Goal: Communication & Community: Ask a question

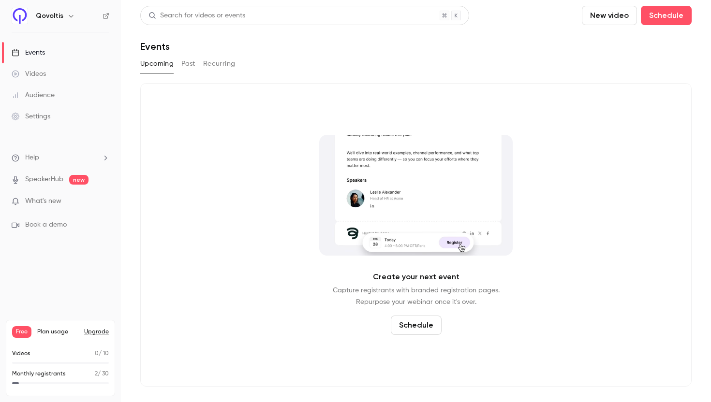
click at [48, 74] on link "Videos" at bounding box center [60, 73] width 121 height 21
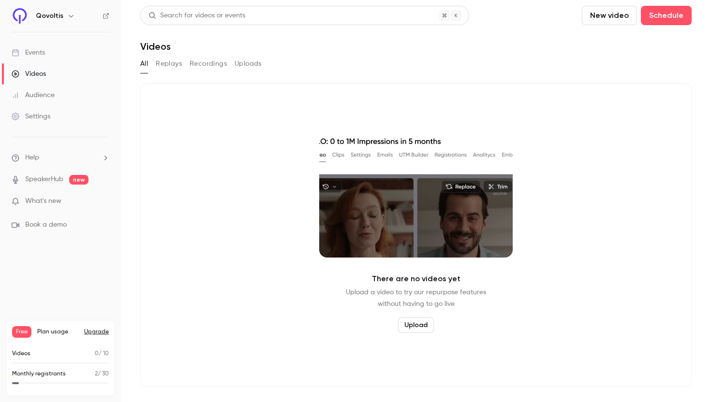
click at [52, 59] on link "Events" at bounding box center [60, 52] width 121 height 21
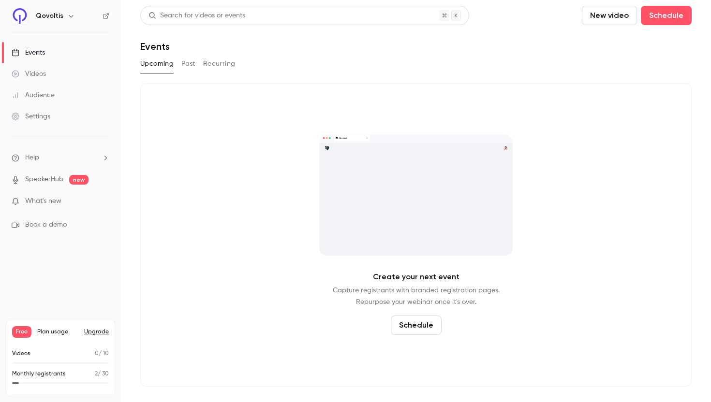
click at [45, 92] on div "Audience" at bounding box center [33, 95] width 43 height 10
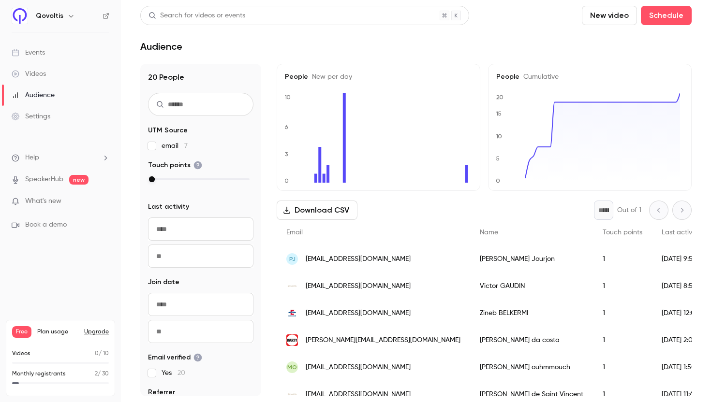
click at [42, 58] on link "Events" at bounding box center [60, 52] width 121 height 21
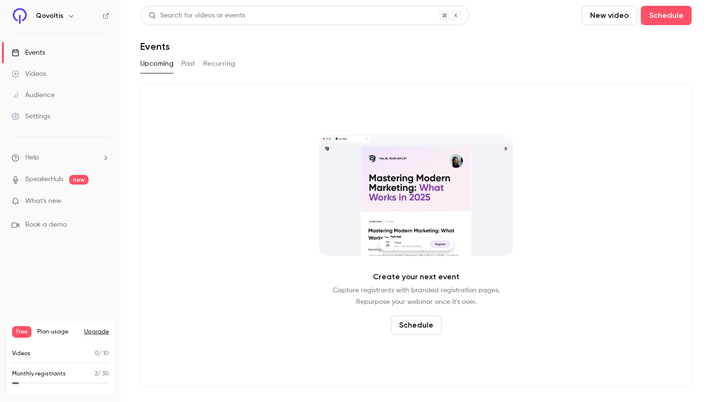
click at [185, 68] on button "Past" at bounding box center [188, 63] width 14 height 15
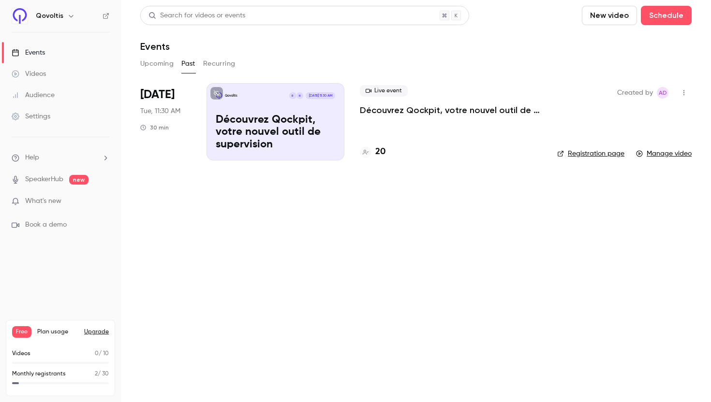
click at [409, 110] on p "Découvrez Qockpit, votre nouvel outil de supervision" at bounding box center [451, 110] width 182 height 12
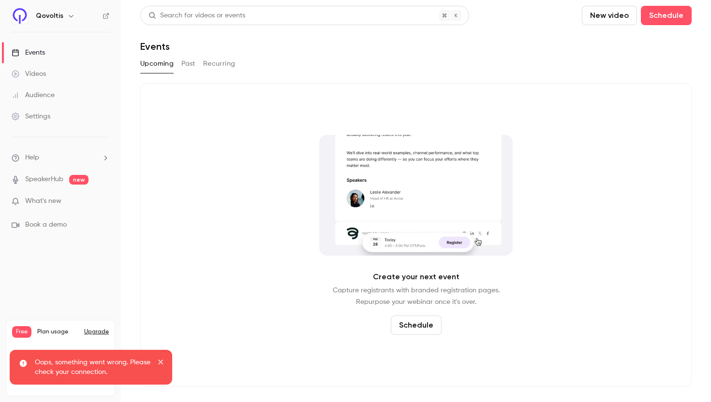
click at [63, 55] on link "Events" at bounding box center [60, 52] width 121 height 21
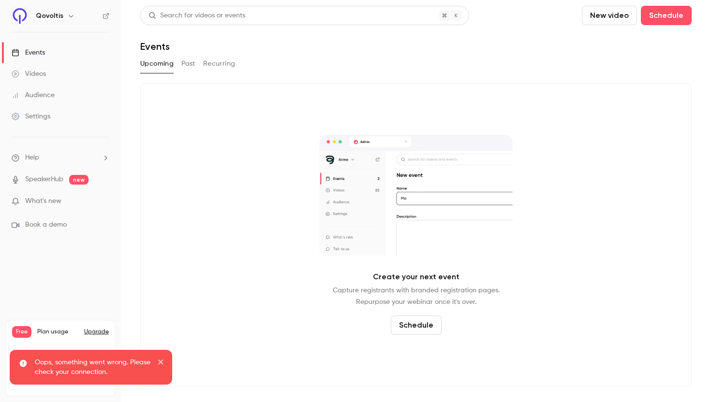
click at [181, 62] on button "Past" at bounding box center [188, 63] width 14 height 15
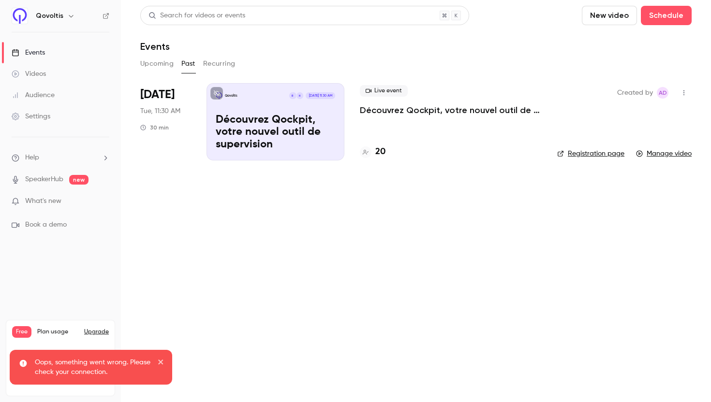
click at [593, 157] on link "Registration page" at bounding box center [590, 154] width 67 height 10
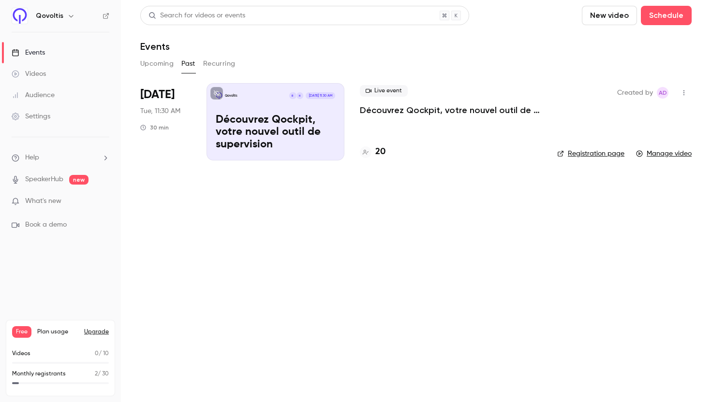
click at [102, 333] on button "Upgrade" at bounding box center [96, 332] width 25 height 8
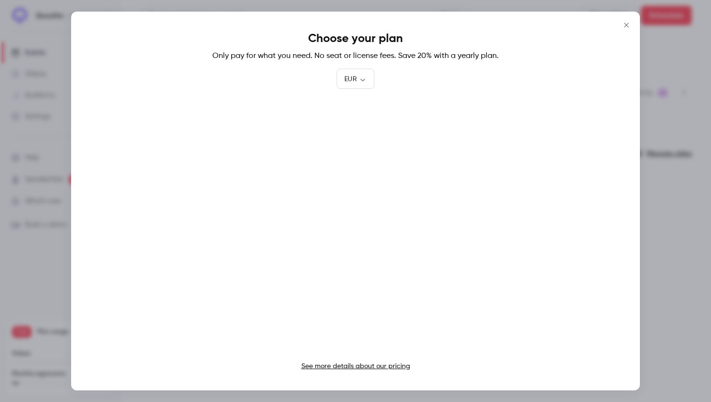
click at [356, 364] on link "See more details about our pricing" at bounding box center [355, 366] width 109 height 7
click at [626, 22] on icon "Close" at bounding box center [626, 25] width 12 height 8
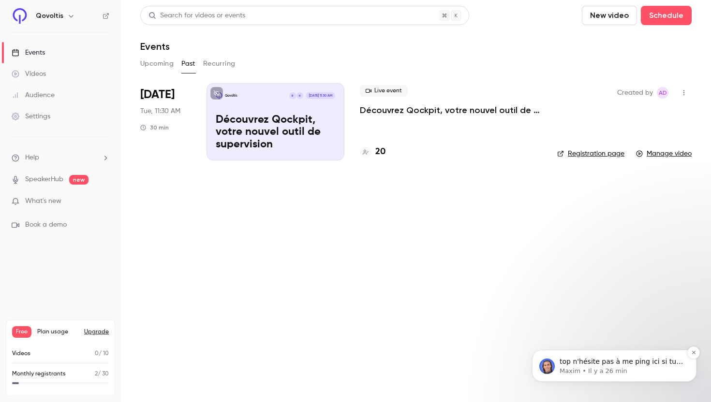
click at [638, 368] on p "Maxim • Il y a 26 min" at bounding box center [621, 371] width 125 height 9
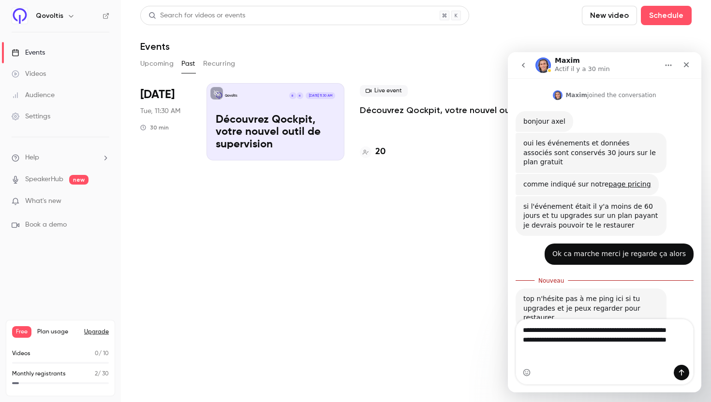
scroll to position [174, 0]
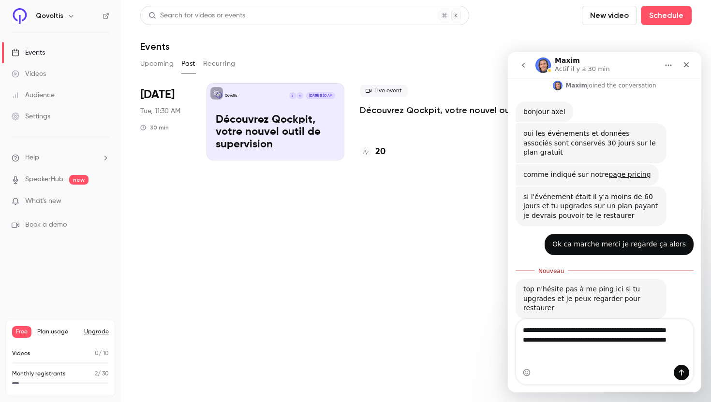
click at [624, 331] on textarea "**********" at bounding box center [604, 341] width 177 height 45
click at [575, 356] on textarea "**********" at bounding box center [604, 341] width 177 height 45
click at [613, 348] on textarea "**********" at bounding box center [604, 341] width 177 height 45
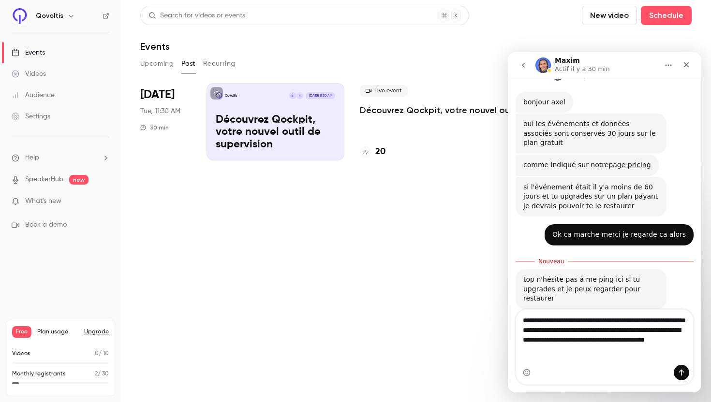
click at [667, 341] on textarea "**********" at bounding box center [604, 337] width 177 height 55
type textarea "**********"
click at [639, 357] on textarea "**********" at bounding box center [604, 337] width 177 height 55
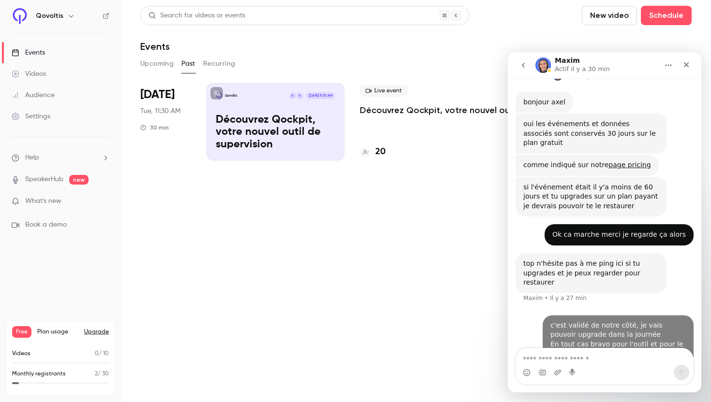
scroll to position [196, 0]
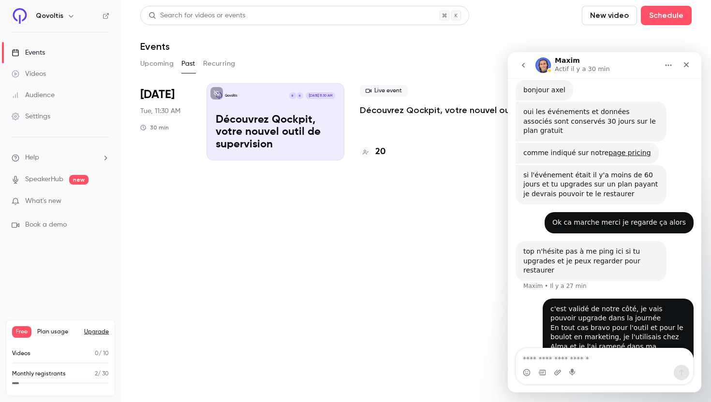
click at [97, 333] on button "Upgrade" at bounding box center [96, 332] width 25 height 8
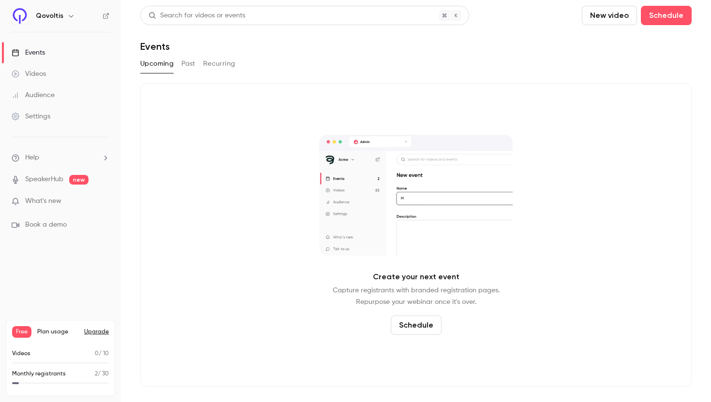
click at [193, 67] on button "Past" at bounding box center [188, 63] width 14 height 15
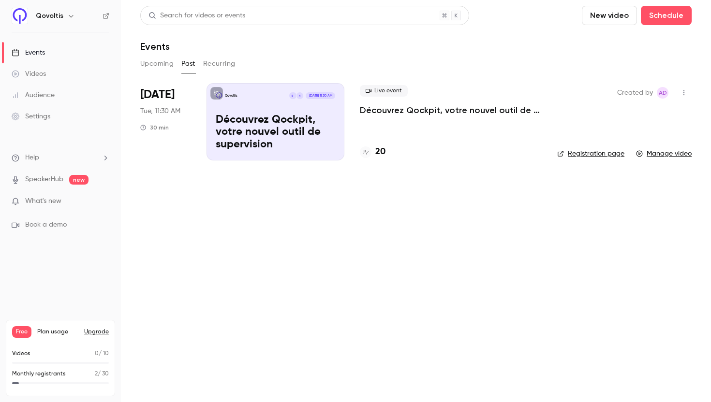
click at [77, 356] on div "Videos 0 / 10" at bounding box center [60, 353] width 97 height 9
click at [684, 91] on icon "button" at bounding box center [684, 92] width 8 height 7
click at [631, 71] on div at bounding box center [355, 201] width 711 height 402
click at [380, 113] on p "Découvrez Qockpit, votre nouvel outil de supervision" at bounding box center [451, 110] width 182 height 12
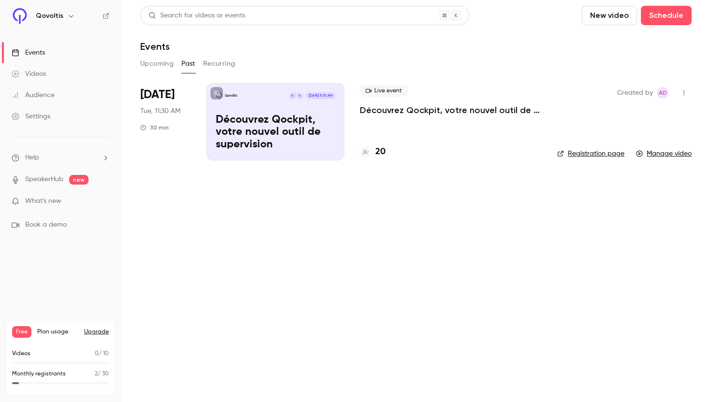
click at [48, 361] on div "Videos 0 / 10" at bounding box center [60, 356] width 97 height 15
click at [16, 361] on div "Videos 0 / 10" at bounding box center [60, 356] width 97 height 15
click at [16, 358] on div "Videos 0 / 10" at bounding box center [60, 356] width 97 height 15
click at [24, 360] on div "Videos 0 / 10" at bounding box center [60, 356] width 97 height 15
click at [96, 330] on button "Upgrade" at bounding box center [96, 332] width 25 height 8
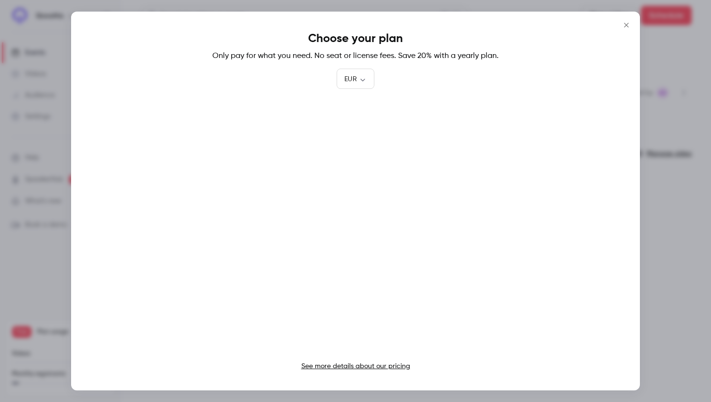
click at [373, 366] on link "See more details about our pricing" at bounding box center [355, 366] width 109 height 7
click at [627, 25] on icon "Close" at bounding box center [626, 25] width 12 height 8
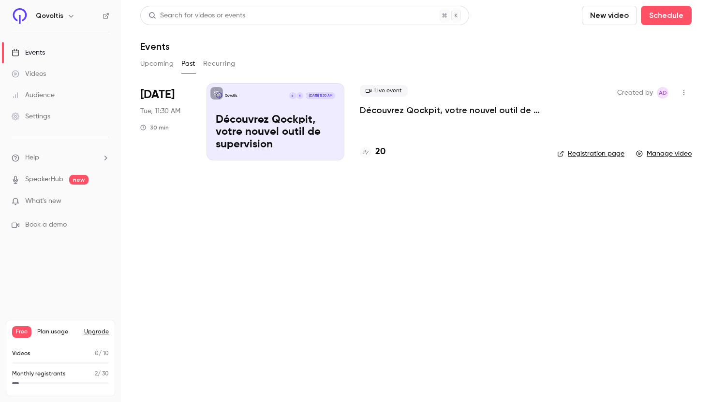
click at [686, 89] on icon "button" at bounding box center [684, 92] width 8 height 7
click at [685, 90] on div at bounding box center [355, 201] width 711 height 402
click at [685, 90] on icon "button" at bounding box center [684, 92] width 8 height 7
click at [685, 90] on div at bounding box center [355, 201] width 711 height 402
click at [215, 93] on icon at bounding box center [217, 93] width 6 height 6
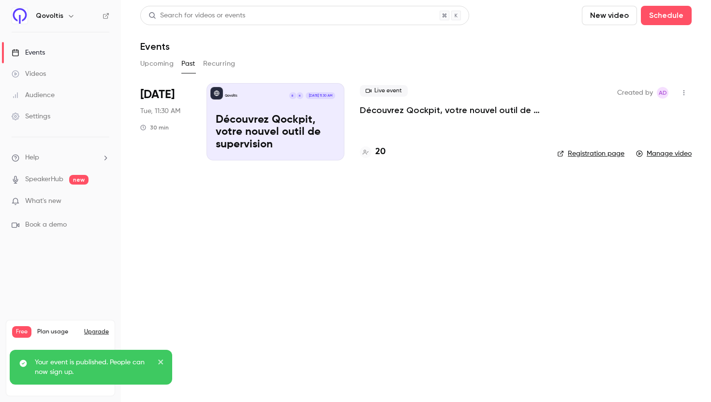
click at [171, 267] on main "Search for videos or events New video Schedule Events Upcoming Past Recurring A…" at bounding box center [416, 201] width 590 height 402
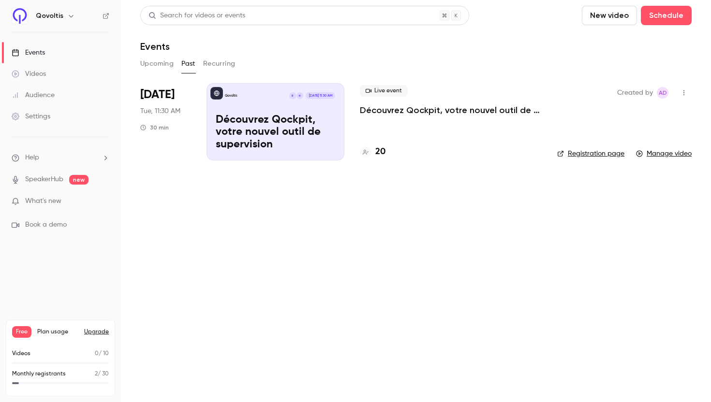
click at [601, 154] on link "Registration page" at bounding box center [590, 154] width 67 height 10
click at [365, 247] on main "Search for videos or events New video Schedule Events Upcoming Past Recurring […" at bounding box center [416, 201] width 590 height 402
click at [47, 355] on div "Videos 0 / 10" at bounding box center [60, 353] width 97 height 9
click at [12, 355] on p "Videos" at bounding box center [21, 353] width 18 height 9
click at [18, 355] on p "Videos" at bounding box center [21, 353] width 18 height 9
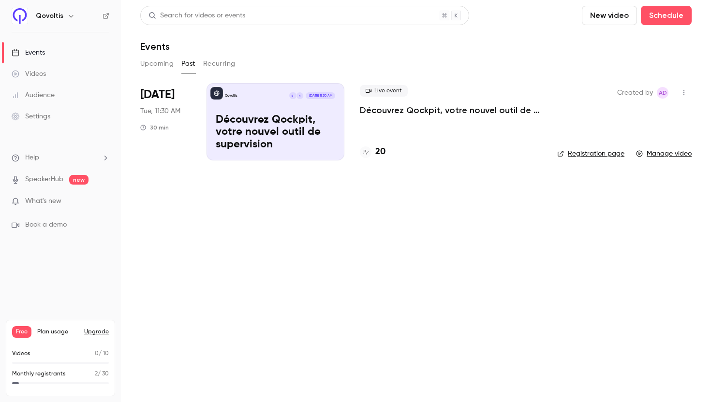
click at [20, 355] on p "Videos" at bounding box center [21, 353] width 18 height 9
click at [688, 94] on button "button" at bounding box center [683, 92] width 15 height 15
click at [568, 93] on div at bounding box center [355, 201] width 711 height 402
click at [424, 111] on p "Découvrez Qockpit, votre nouvel outil de supervision" at bounding box center [451, 110] width 182 height 12
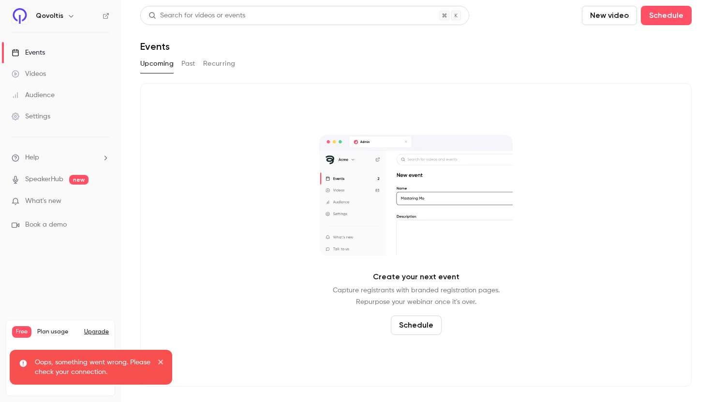
click at [189, 61] on button "Past" at bounding box center [188, 63] width 14 height 15
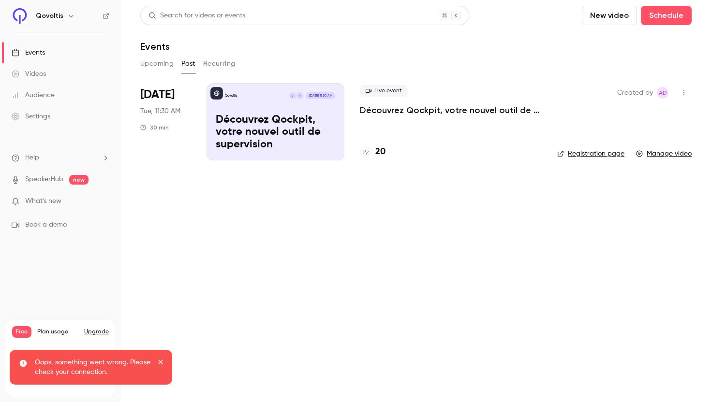
click at [44, 159] on li "Help" at bounding box center [61, 158] width 98 height 10
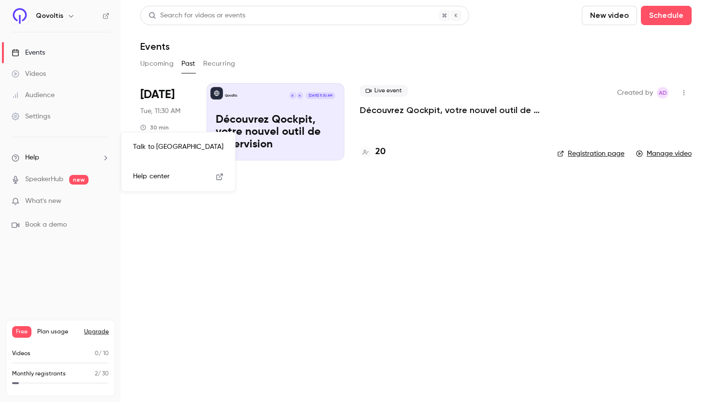
click at [172, 151] on link "Talk to [GEOGRAPHIC_DATA]" at bounding box center [178, 147] width 106 height 26
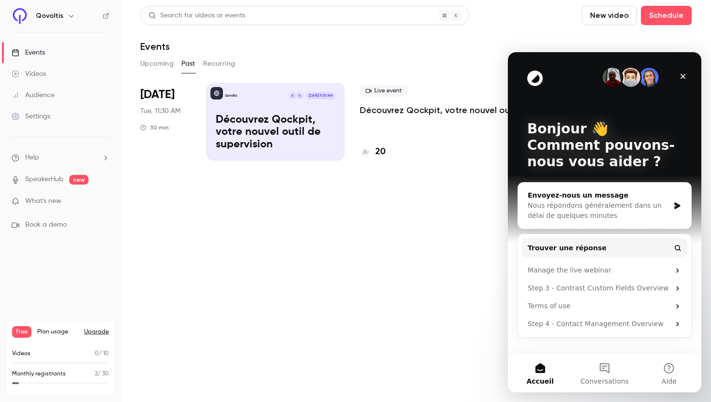
click at [585, 211] on div "Nous répondons généralement dans un délai de quelques minutes" at bounding box center [598, 211] width 142 height 20
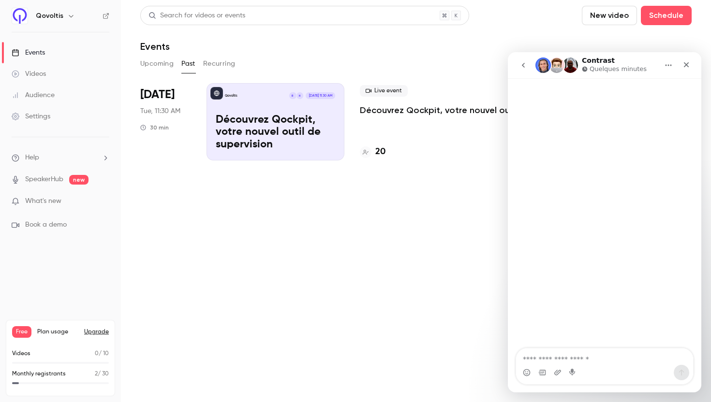
click at [574, 354] on textarea "Envoyer un message..." at bounding box center [604, 356] width 177 height 16
click at [615, 361] on textarea "**********" at bounding box center [604, 356] width 177 height 16
click at [645, 58] on div "Contrast Quelques minutes" at bounding box center [596, 65] width 123 height 17
click at [640, 63] on div "Contrast Quelques minutes" at bounding box center [614, 65] width 67 height 17
click at [395, 114] on p "Découvrez Qockpit, votre nouvel outil de supervision" at bounding box center [451, 110] width 182 height 12
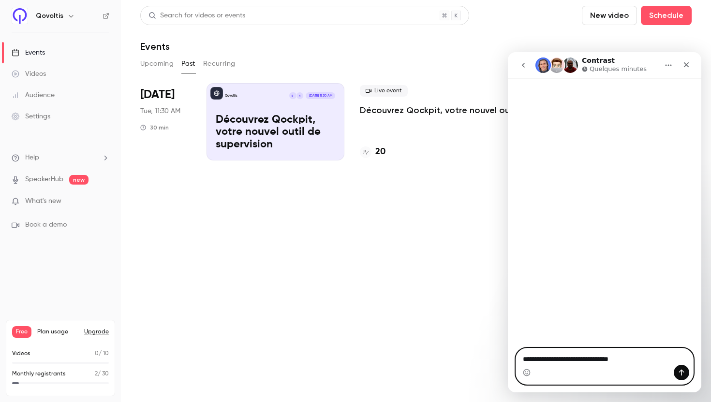
click at [635, 357] on textarea "**********" at bounding box center [604, 356] width 177 height 16
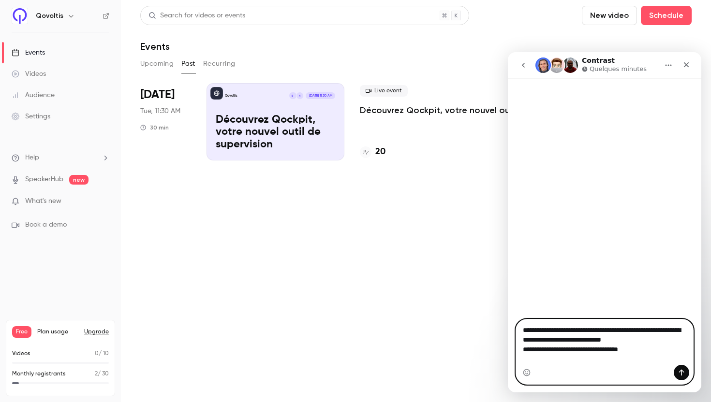
type textarea "**********"
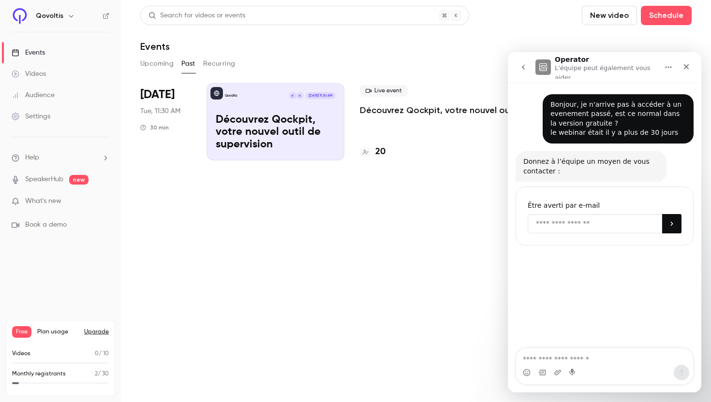
click at [597, 219] on input "Enter your email" at bounding box center [594, 223] width 134 height 19
type input "**********"
click at [671, 224] on icon "Soumettre" at bounding box center [671, 224] width 2 height 4
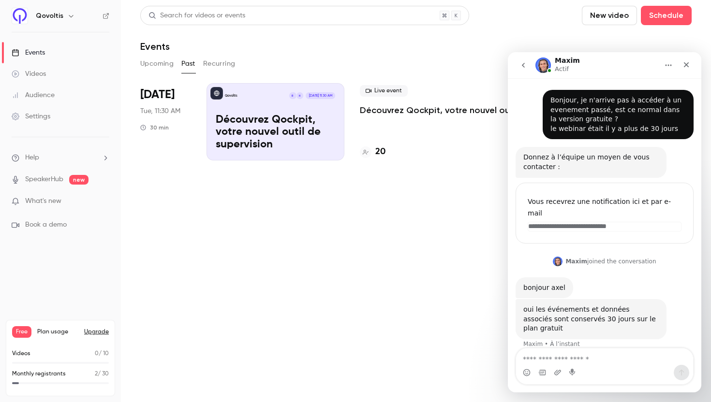
scroll to position [27, 0]
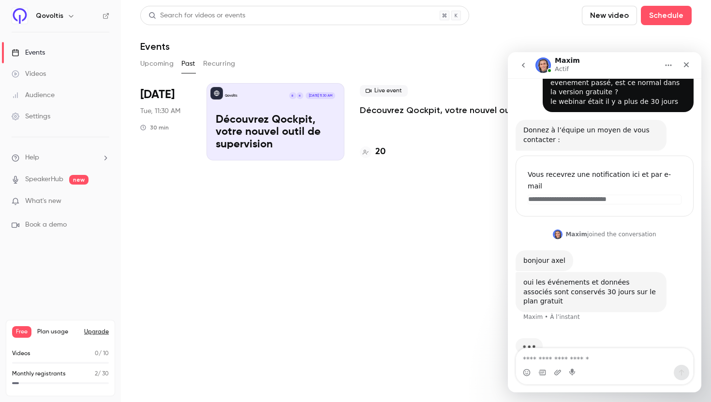
click at [272, 297] on main "Search for videos or events New video Schedule Events Upcoming Past Recurring […" at bounding box center [416, 201] width 590 height 402
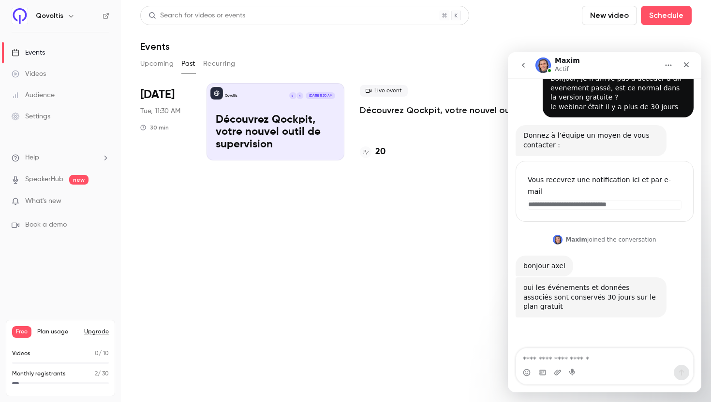
scroll to position [12, 0]
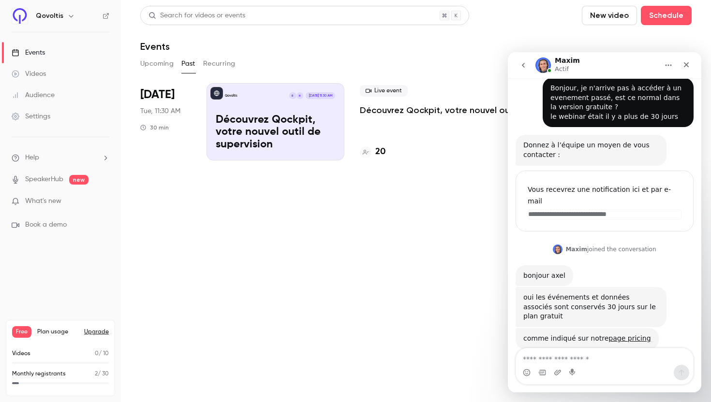
click at [390, 242] on main "Search for videos or events New video Schedule Events Upcoming Past Recurring […" at bounding box center [416, 201] width 590 height 402
click at [620, 334] on link "page pricing" at bounding box center [629, 338] width 42 height 8
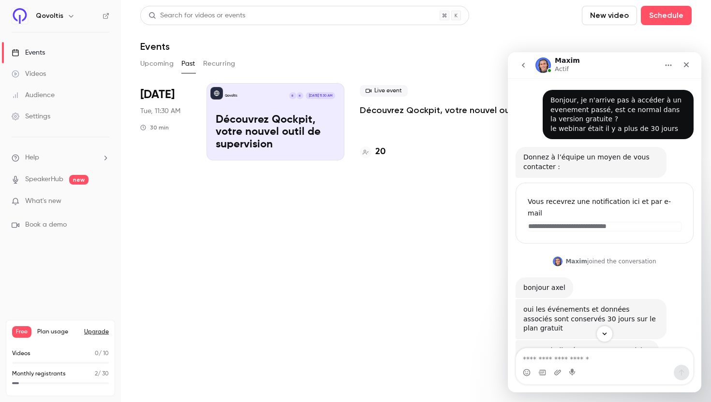
scroll to position [62, 0]
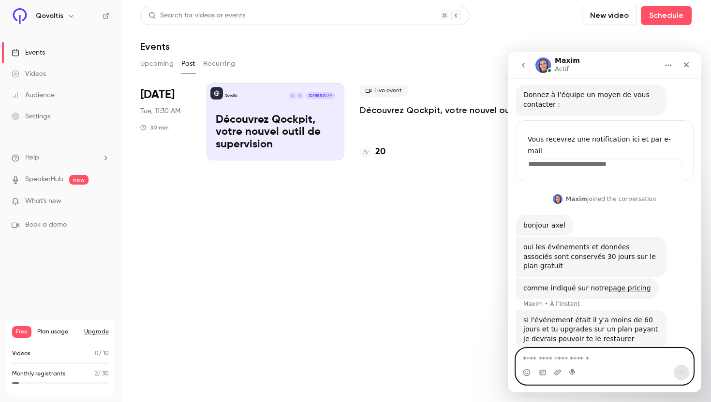
click at [554, 357] on textarea "Envoyer un message..." at bounding box center [604, 356] width 177 height 16
type textarea "**********"
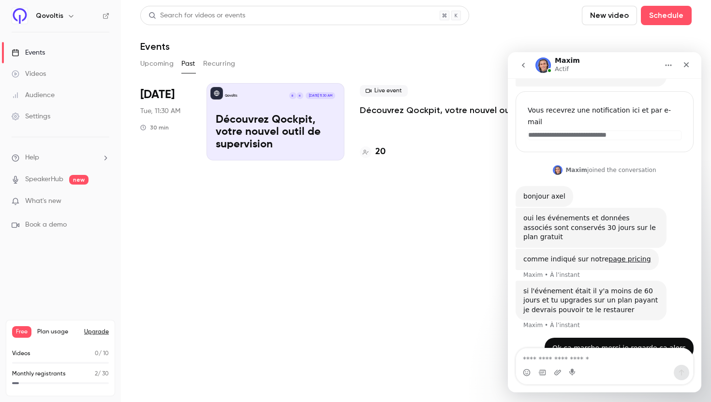
click at [398, 223] on main "Search for videos or events New video Schedule Events Upcoming Past Recurring […" at bounding box center [416, 201] width 590 height 402
click at [623, 58] on div "Maxim Actif" at bounding box center [596, 65] width 123 height 17
click at [345, 236] on main "Search for videos or events New video Schedule Events Upcoming Past Recurring […" at bounding box center [416, 201] width 590 height 402
